Goal: Information Seeking & Learning: Learn about a topic

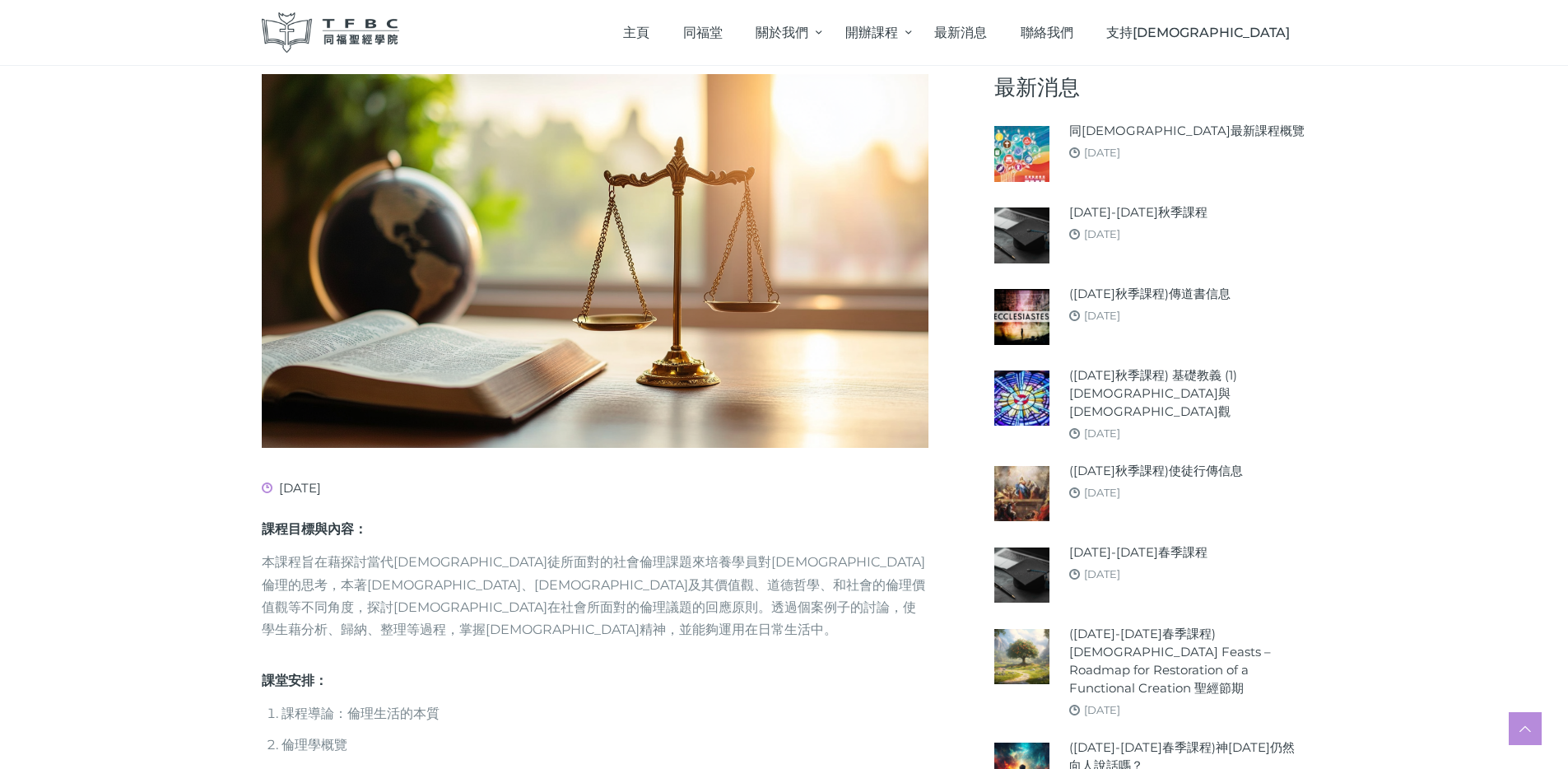
scroll to position [614, 0]
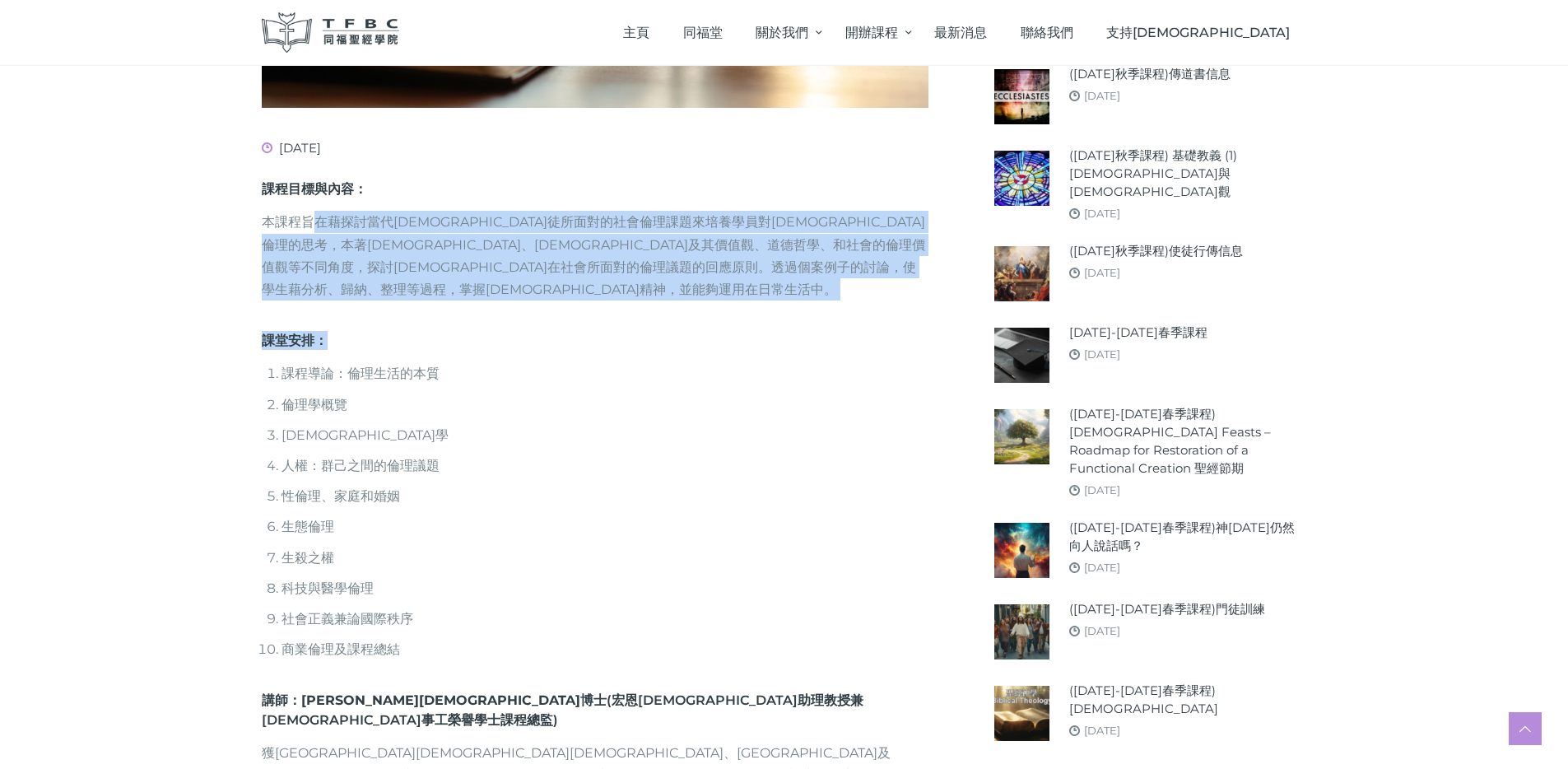
drag, startPoint x: 318, startPoint y: 217, endPoint x: 540, endPoint y: 322, distance: 245.6
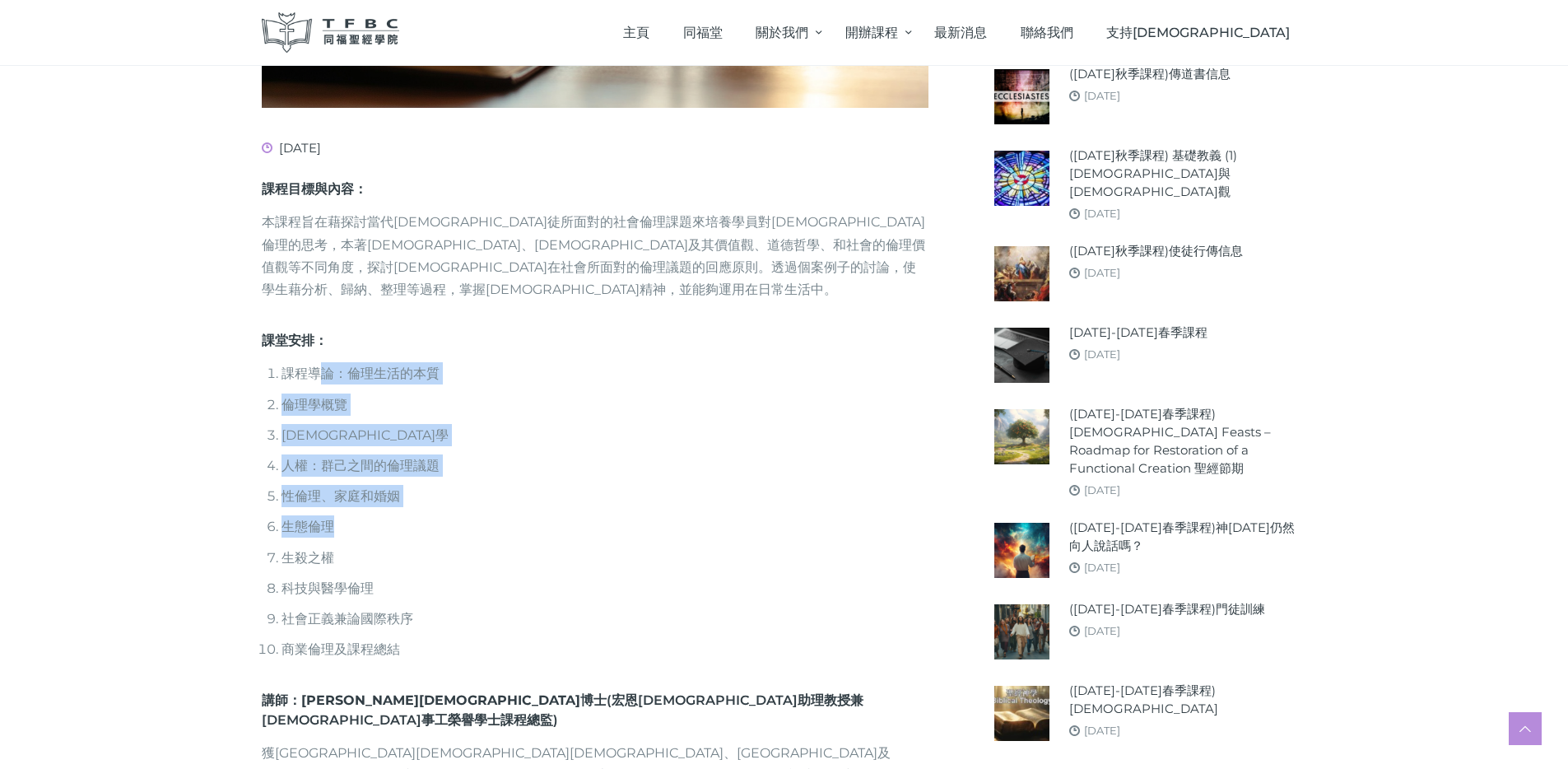
drag, startPoint x: 323, startPoint y: 358, endPoint x: 406, endPoint y: 527, distance: 188.3
click at [406, 525] on ol "課程導論：倫理生活的本質 倫理學概覽 基督教倫理學 人權：群己之間的倫理議題 性倫理、家庭和婚姻 生態倫理 生殺之權 科技與醫學倫理 社會正義兼論國際秩序 商…" at bounding box center [595, 511] width 667 height 298
click at [406, 546] on li "生殺之權" at bounding box center [605, 557] width 647 height 22
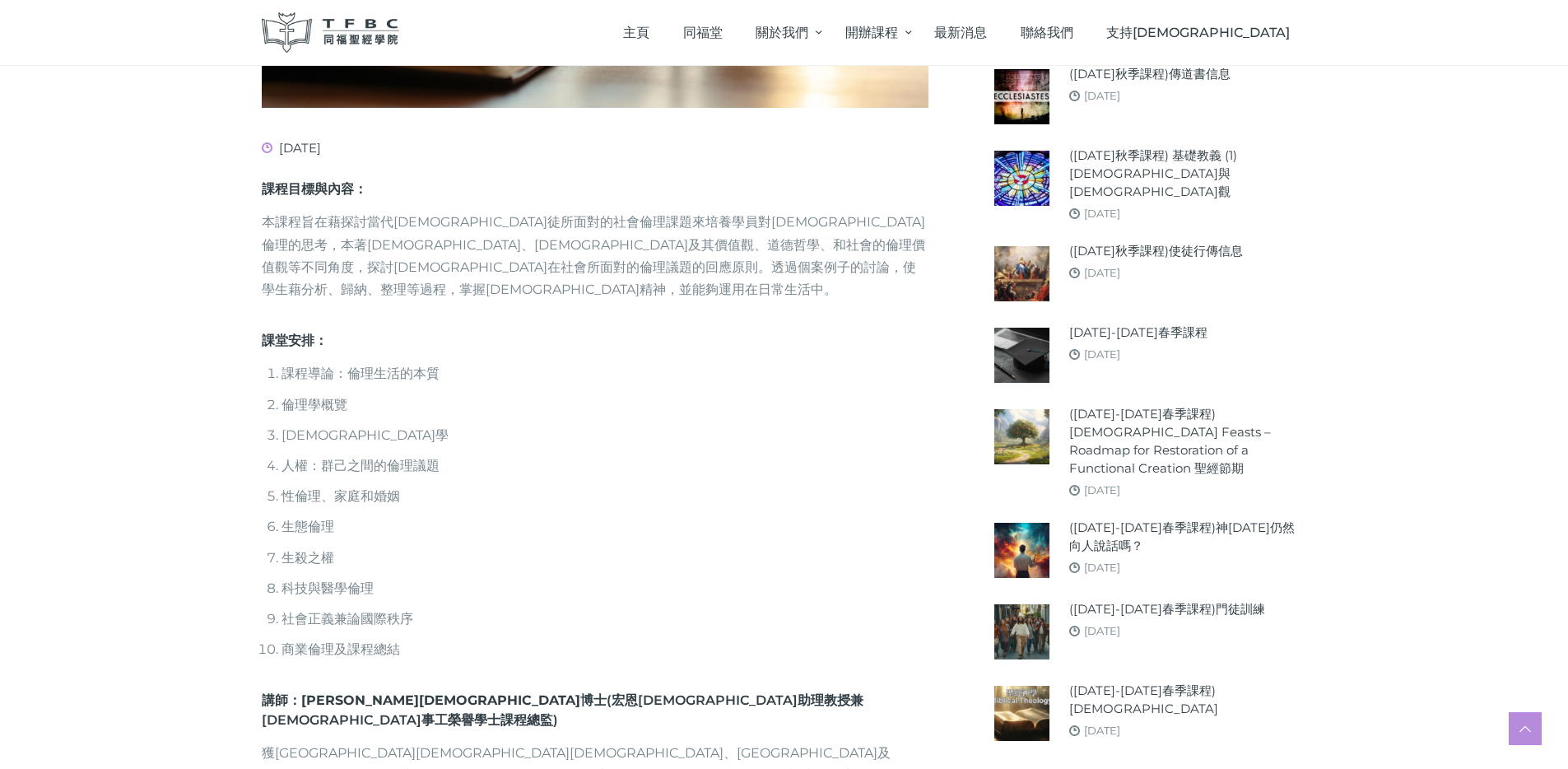
click at [347, 393] on li "倫理學概覽" at bounding box center [605, 404] width 647 height 22
click at [332, 424] on ol "課程導論：倫理生活的本質 倫理學概覽 基督教倫理學 人權：群己之間的倫理議題 性倫理、家庭和婚姻 生態倫理 生殺之權 科技與醫學倫理 社會正義兼論國際秩序 商…" at bounding box center [595, 511] width 667 height 298
drag, startPoint x: 334, startPoint y: 492, endPoint x: 335, endPoint y: 521, distance: 29.0
click at [336, 510] on ol "課程導論：倫理生活的本質 倫理學概覽 基督教倫理學 人權：群己之間的倫理議題 性倫理、家庭和婚姻 生態倫理 生殺之權 科技與醫學倫理 社會正義兼論國際秩序 商…" at bounding box center [595, 511] width 667 height 298
click at [327, 585] on ol "課程導論：倫理生活的本質 倫理學概覽 基督教倫理學 人權：群己之間的倫理議題 性倫理、家庭和婚姻 生態倫理 生殺之權 科技與醫學倫理 社會正義兼論國際秩序 商…" at bounding box center [595, 511] width 667 height 298
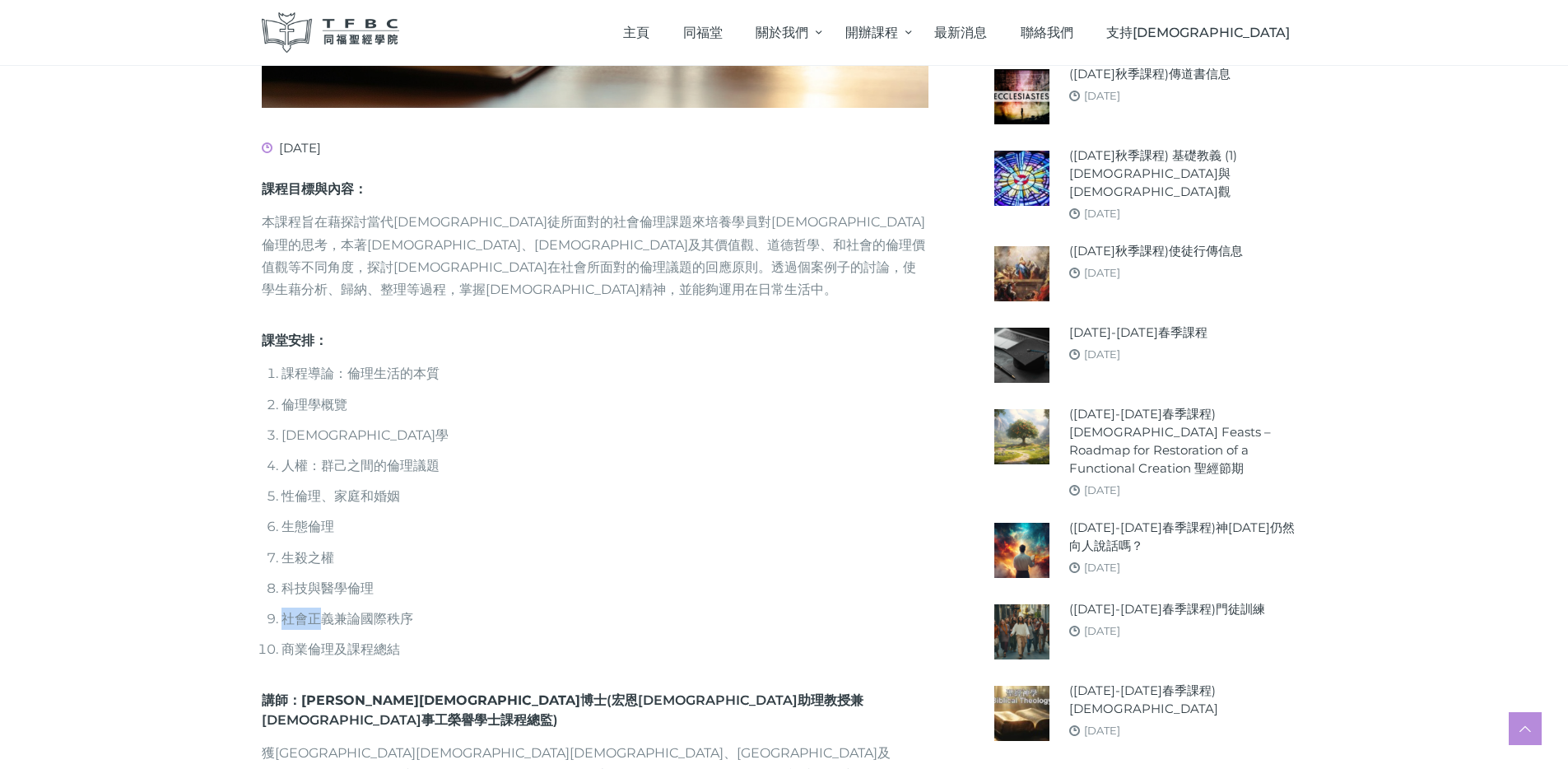
click at [327, 607] on li "社會正義兼論國際秩序" at bounding box center [605, 618] width 647 height 22
drag, startPoint x: 318, startPoint y: 441, endPoint x: 439, endPoint y: 447, distance: 121.1
click at [439, 454] on li "人權：群己之間的倫理議題" at bounding box center [605, 465] width 647 height 22
drag, startPoint x: 337, startPoint y: 601, endPoint x: 425, endPoint y: 607, distance: 88.2
click at [425, 607] on li "社會正義兼論國際秩序" at bounding box center [605, 618] width 647 height 22
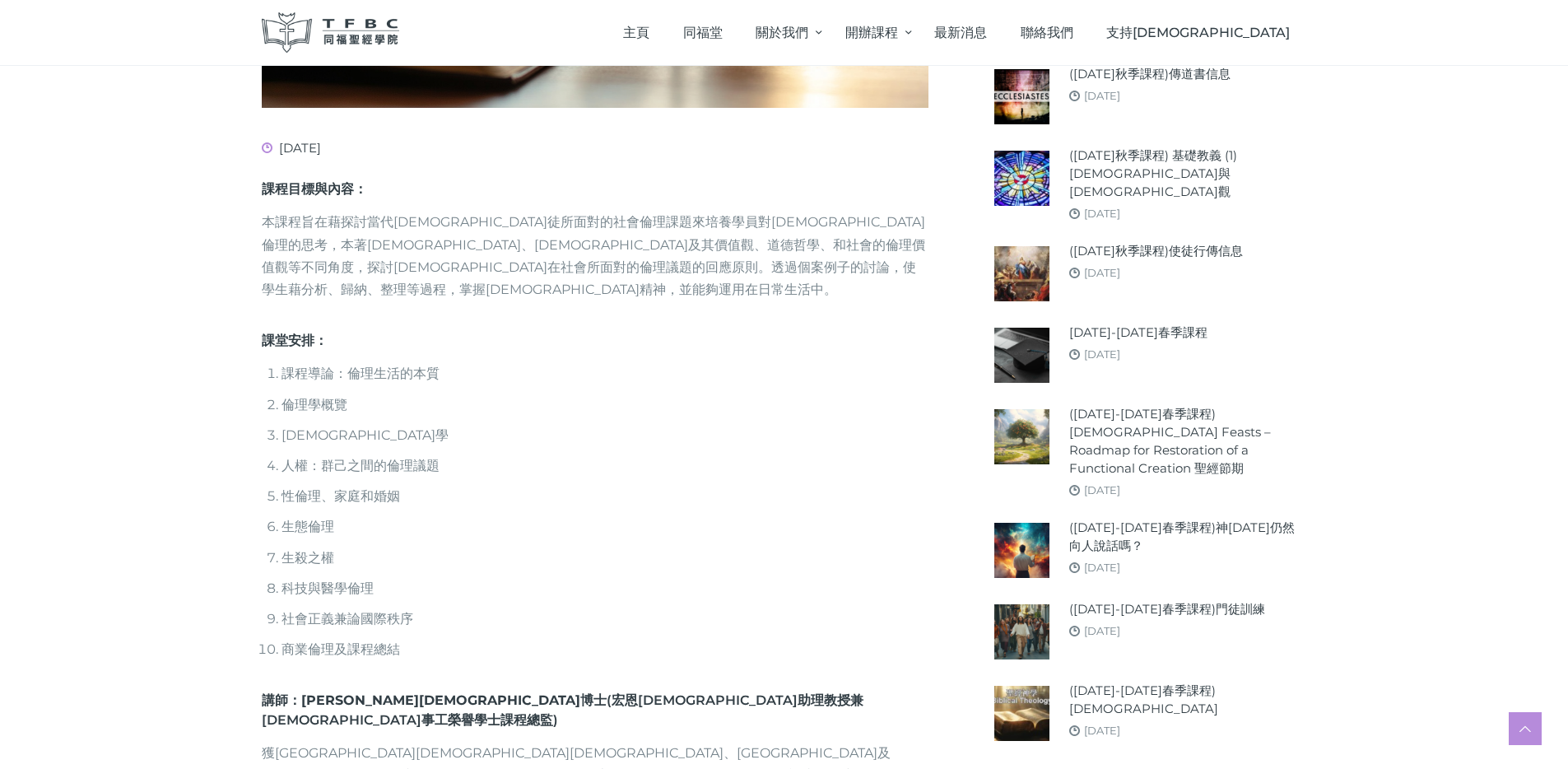
click at [433, 608] on ol "課程導論：倫理生活的本質 倫理學概覽 基督教倫理學 人權：群己之間的倫理議題 性倫理、家庭和婚姻 生態倫理 生殺之權 科技與醫學倫理 社會正義兼論國際秩序 商…" at bounding box center [595, 511] width 667 height 298
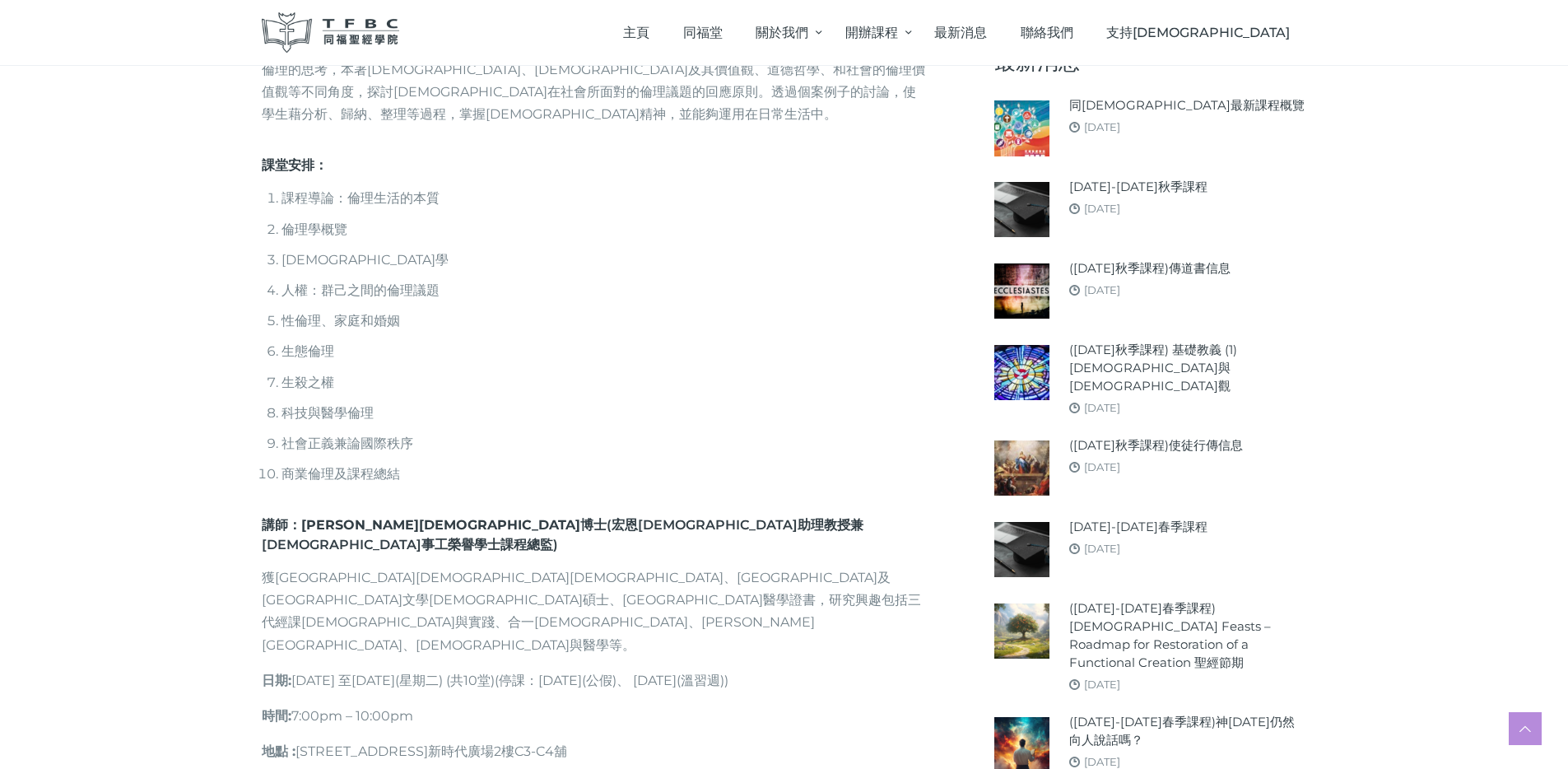
scroll to position [779, 0]
